Goal: Transaction & Acquisition: Obtain resource

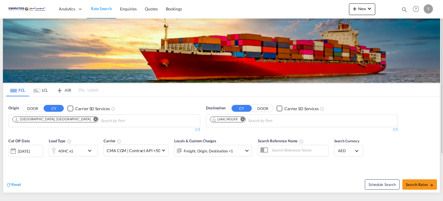
click at [243, 120] on md-icon "Remove" at bounding box center [243, 119] width 4 height 4
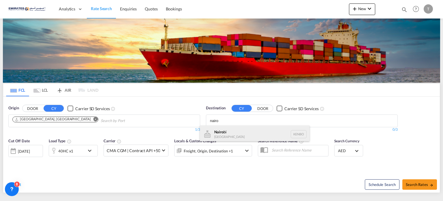
type input "nairo"
click at [223, 135] on div "Nairo bi [GEOGRAPHIC_DATA] [GEOGRAPHIC_DATA]" at bounding box center [255, 133] width 110 height 17
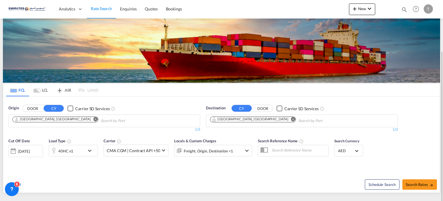
scroll to position [29, 0]
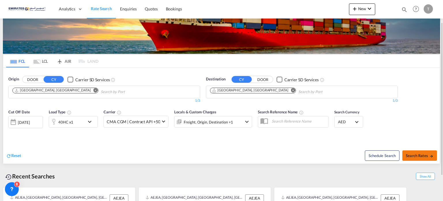
click at [419, 155] on span "Search Rates" at bounding box center [420, 155] width 28 height 5
type input "AEJEA to KENBO / [DATE]"
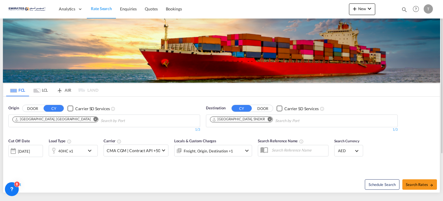
click at [268, 117] on md-icon "Remove" at bounding box center [270, 119] width 4 height 4
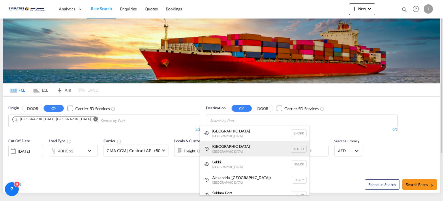
click at [223, 147] on div "Nairobi Kenya KENBO" at bounding box center [255, 149] width 110 height 16
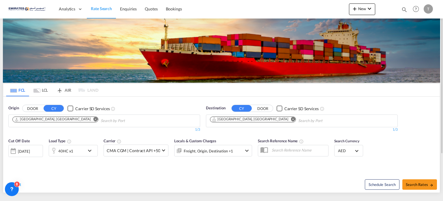
click at [30, 150] on div "[DATE]" at bounding box center [24, 150] width 12 height 5
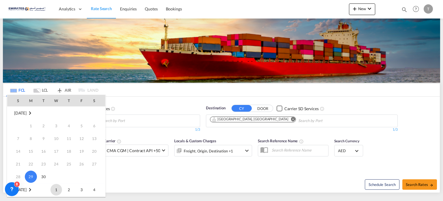
click at [57, 185] on span "1" at bounding box center [56, 189] width 12 height 12
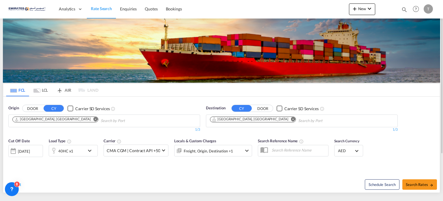
click at [163, 171] on div "Reset Schedule Search Search Rates" at bounding box center [221, 179] width 437 height 25
click at [421, 182] on span "Search Rates" at bounding box center [420, 184] width 28 height 5
type input "AEJEA to KENBO / 1 Oct 2025"
